Goal: Task Accomplishment & Management: Manage account settings

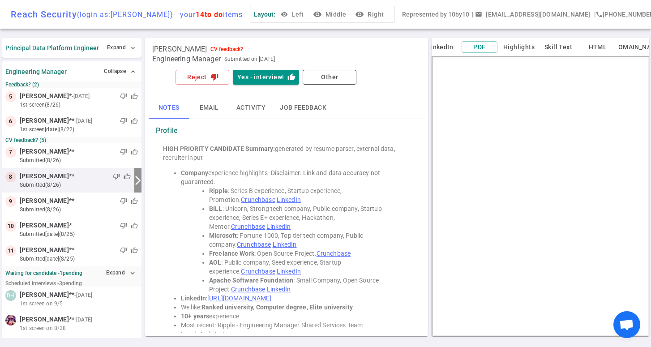
click at [212, 108] on button "Email" at bounding box center [209, 108] width 40 height 22
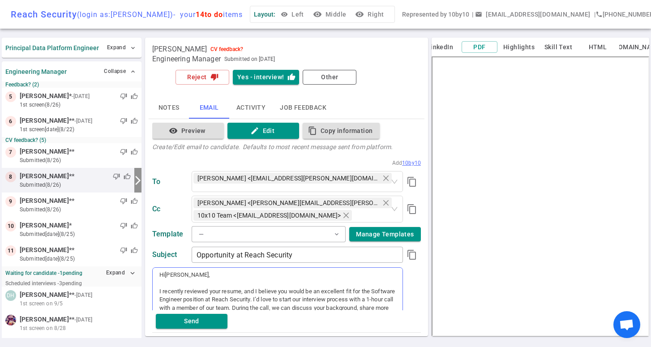
scroll to position [7, 0]
click at [251, 105] on button "Activity" at bounding box center [250, 108] width 43 height 22
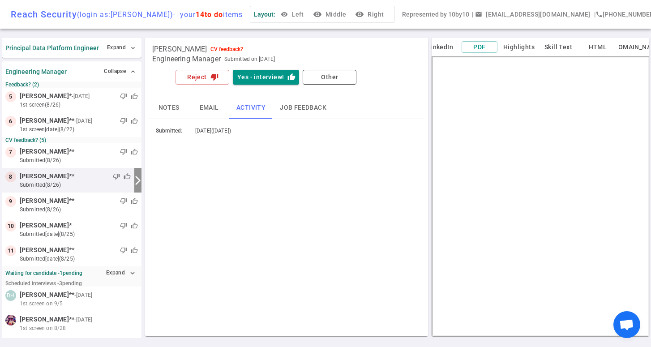
click at [299, 107] on button "Job feedback" at bounding box center [303, 108] width 61 height 22
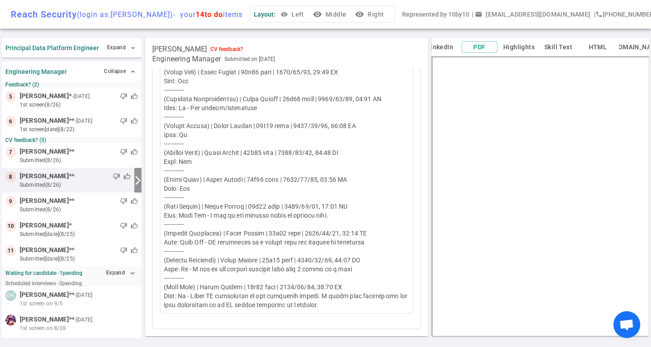
scroll to position [173, 0]
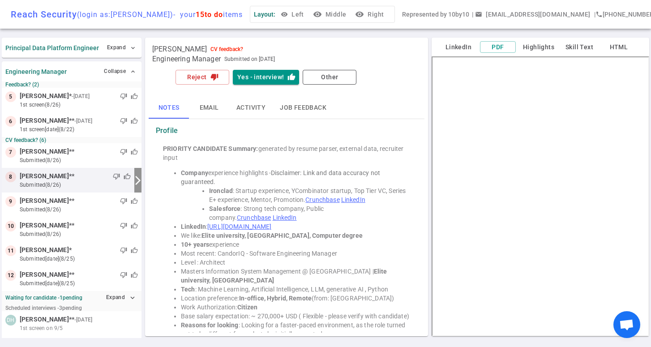
click at [542, 47] on button "Highlights" at bounding box center [539, 47] width 39 height 11
click at [580, 47] on button "Skill Text" at bounding box center [580, 47] width 36 height 11
